Goal: Task Accomplishment & Management: Manage account settings

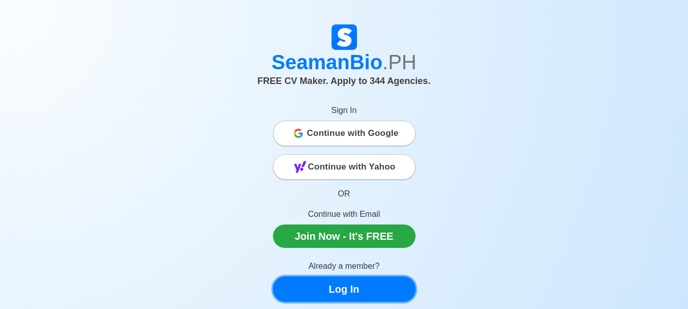
click at [373, 282] on link "Log In" at bounding box center [344, 288] width 143 height 25
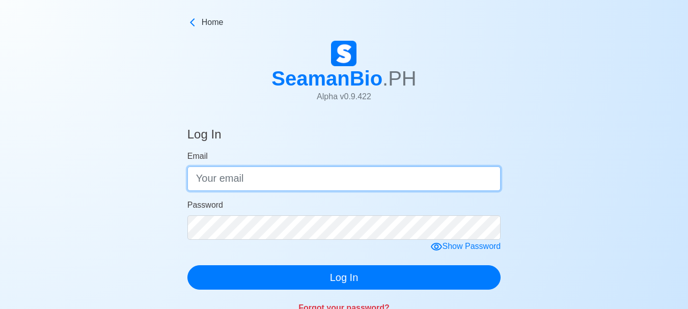
click at [274, 182] on input "Email" at bounding box center [344, 179] width 314 height 24
type input "[EMAIL_ADDRESS][DOMAIN_NAME]"
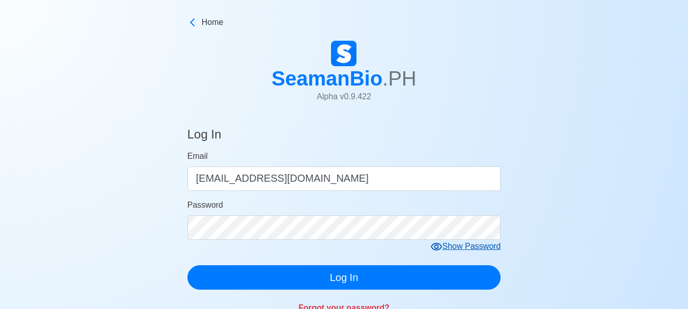
click at [453, 241] on div "Show Password" at bounding box center [465, 246] width 71 height 13
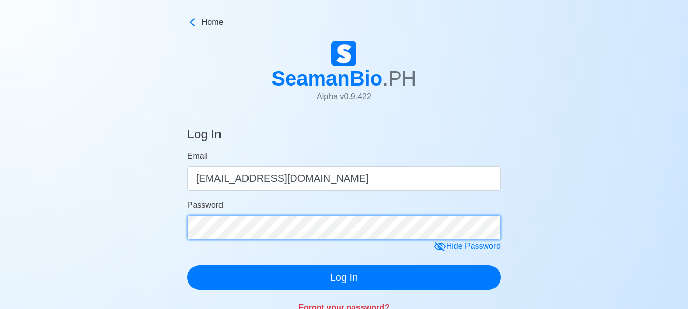
scroll to position [102, 0]
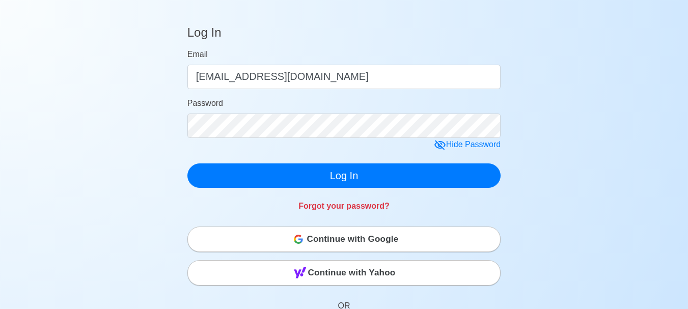
click at [350, 238] on span "Continue with Google" at bounding box center [353, 239] width 92 height 20
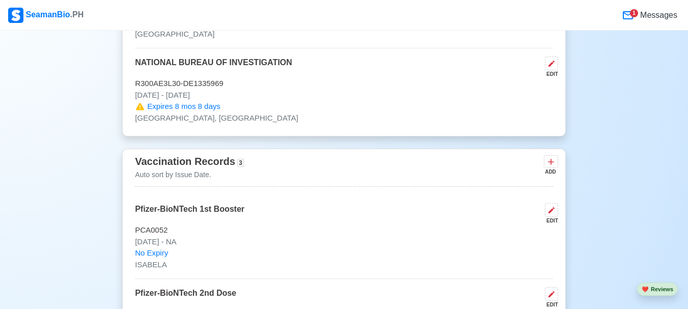
scroll to position [1120, 0]
